Goal: Find specific page/section: Find specific page/section

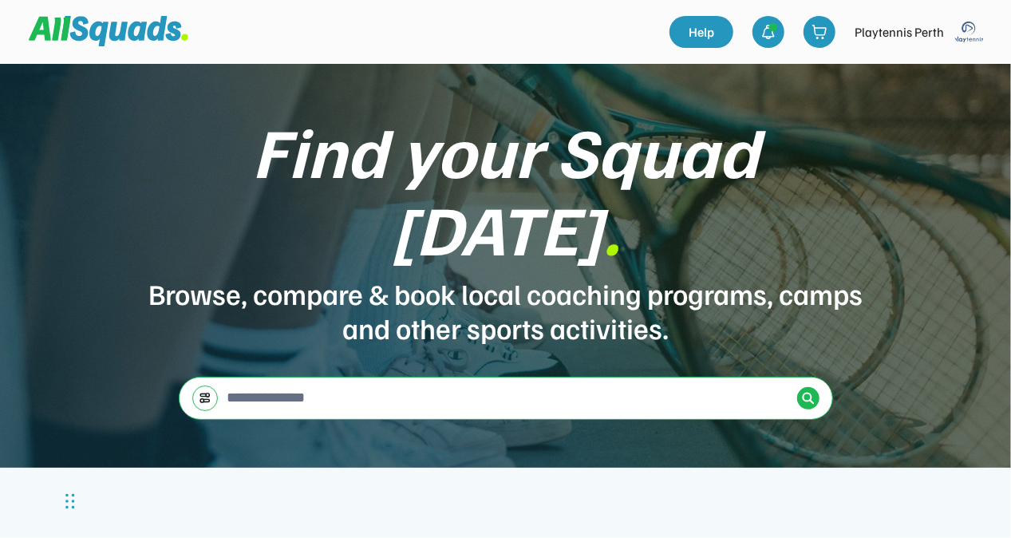
click at [962, 29] on img at bounding box center [969, 32] width 32 height 32
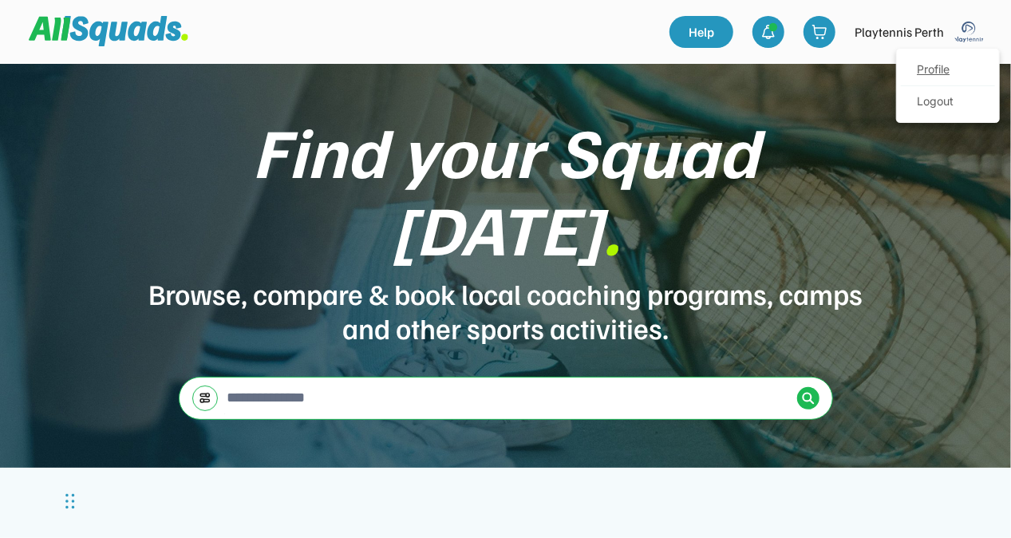
click at [941, 64] on link "Profile" at bounding box center [948, 70] width 94 height 32
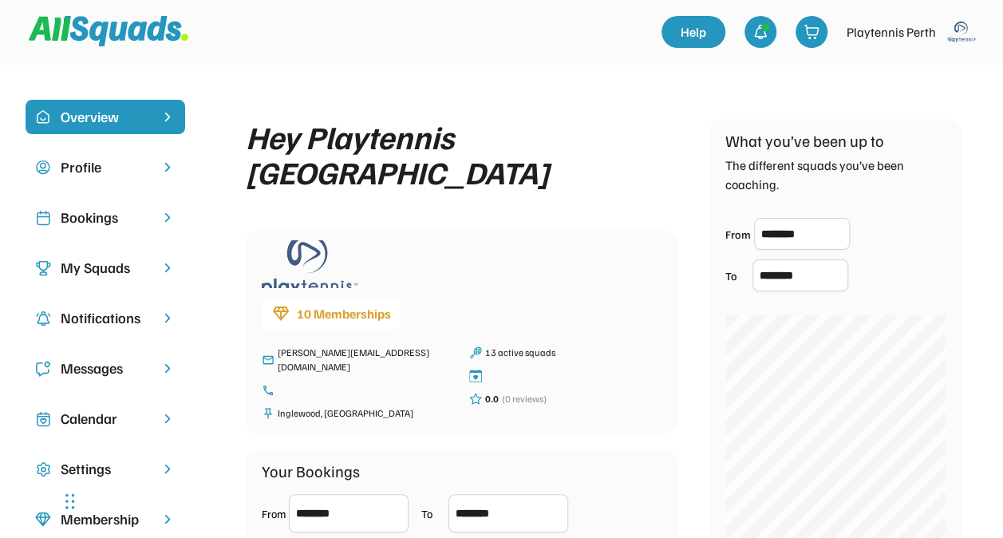
click at [86, 222] on div "Bookings" at bounding box center [105, 218] width 89 height 22
